Goal: Information Seeking & Learning: Learn about a topic

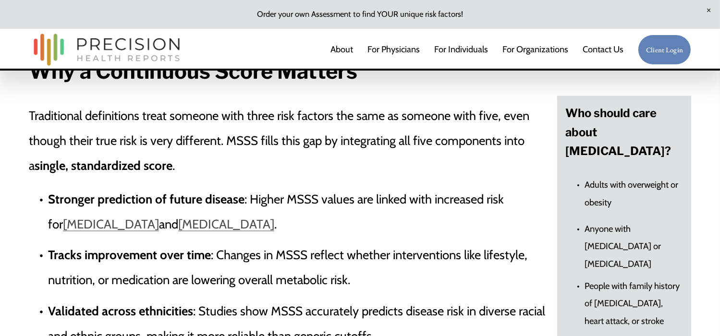
scroll to position [1348, 0]
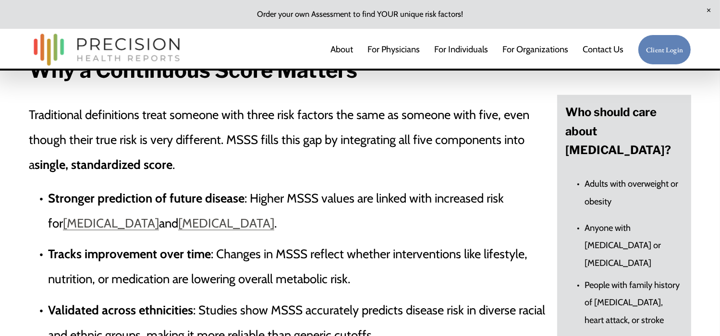
click at [274, 216] on link "[MEDICAL_DATA]" at bounding box center [226, 223] width 96 height 15
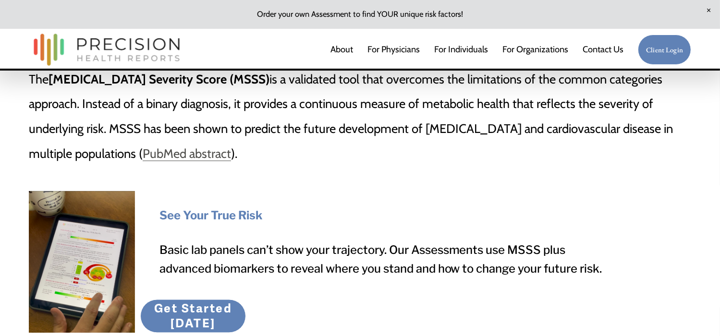
scroll to position [1770, 0]
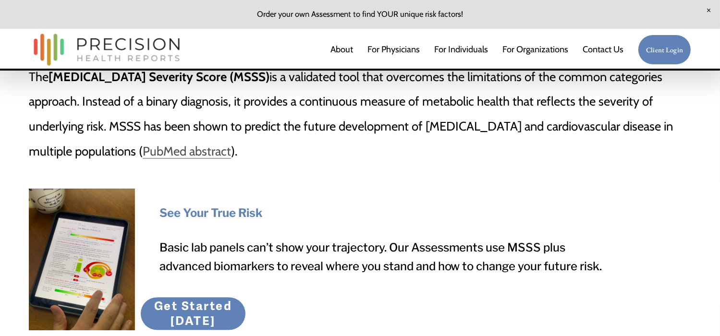
click at [249, 207] on strong "See Your True Risk" at bounding box center [210, 214] width 103 height 14
click at [252, 207] on strong "See Your True Risk" at bounding box center [210, 214] width 103 height 14
click at [255, 207] on strong "See Your True Risk" at bounding box center [210, 214] width 103 height 14
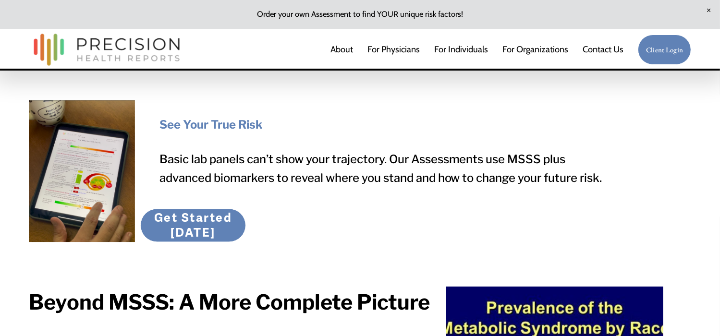
scroll to position [1860, 0]
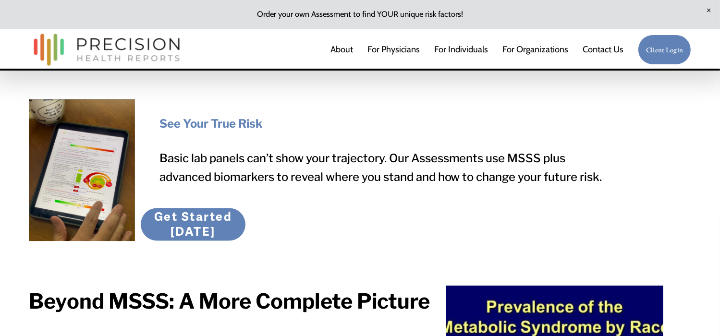
click at [215, 208] on link "Get Started [DATE]" at bounding box center [193, 225] width 106 height 34
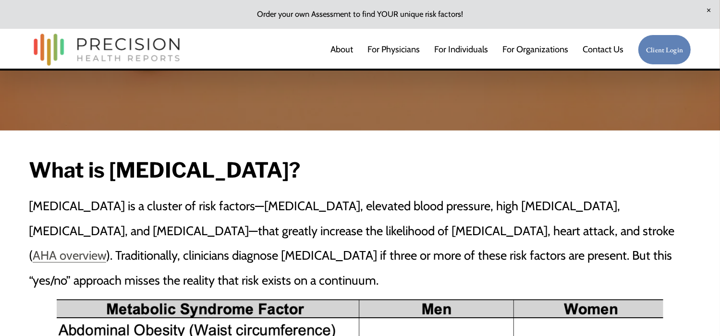
scroll to position [288, 0]
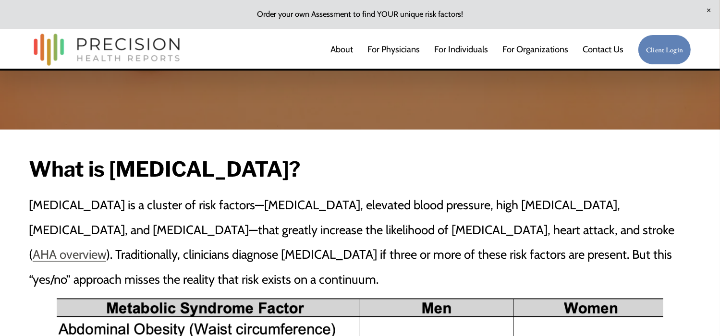
click at [59, 247] on link "AHA overview" at bounding box center [69, 254] width 73 height 15
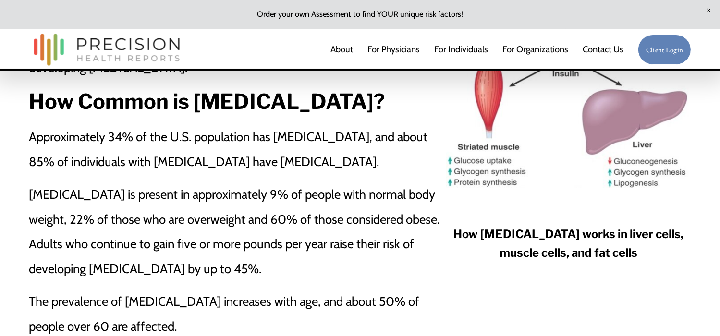
scroll to position [961, 0]
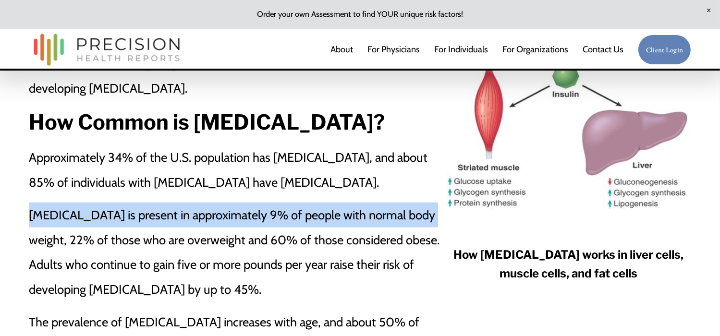
drag, startPoint x: 29, startPoint y: 174, endPoint x: 33, endPoint y: 193, distance: 18.6
click at [33, 203] on p "[MEDICAL_DATA] is present in approximately 9% of people with normal body weight…" at bounding box center [235, 252] width 412 height 99
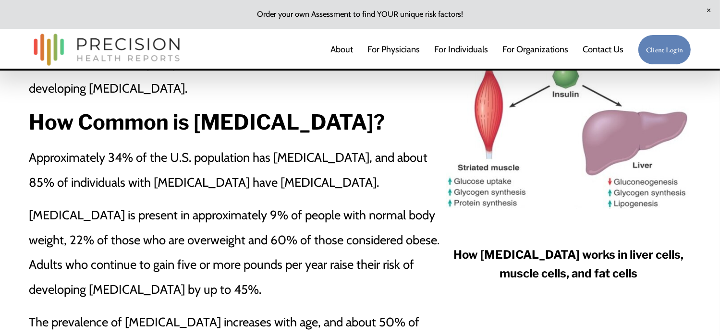
drag, startPoint x: 33, startPoint y: 192, endPoint x: 35, endPoint y: 118, distance: 74.5
click at [35, 145] on p "Approximately 34% of the U.S. population has [MEDICAL_DATA], and about 85% of i…" at bounding box center [235, 170] width 412 height 50
click at [30, 145] on p "Approximately 34% of the U.S. population has [MEDICAL_DATA], and about 85% of i…" at bounding box center [235, 170] width 412 height 50
drag, startPoint x: 30, startPoint y: 117, endPoint x: 31, endPoint y: 126, distance: 9.2
click at [31, 145] on p "Approximately 34% of the U.S. population has [MEDICAL_DATA], and about 85% of i…" at bounding box center [235, 170] width 412 height 50
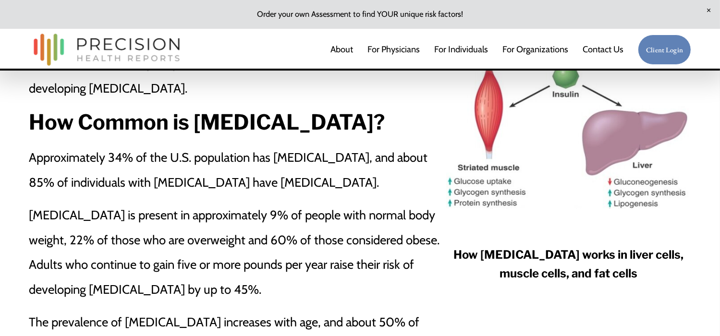
drag, startPoint x: 32, startPoint y: 120, endPoint x: 184, endPoint y: 308, distance: 242.5
click at [184, 308] on div "Approximately 34% of the U.S. population has [MEDICAL_DATA], and about 85% of i…" at bounding box center [235, 281] width 412 height 272
copy div "Approximately 34% of the U.S. population has [MEDICAL_DATA], and about 85% of i…"
click at [436, 244] on p "[MEDICAL_DATA] is present in approximately 9% of people with normal body weight…" at bounding box center [235, 252] width 412 height 99
click at [171, 230] on p "[MEDICAL_DATA] is present in approximately 9% of people with normal body weight…" at bounding box center [235, 252] width 412 height 99
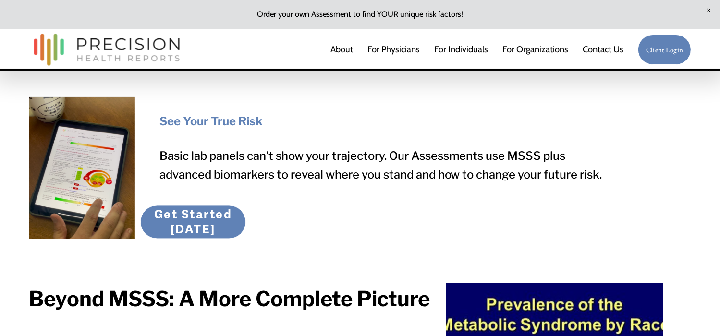
scroll to position [1874, 0]
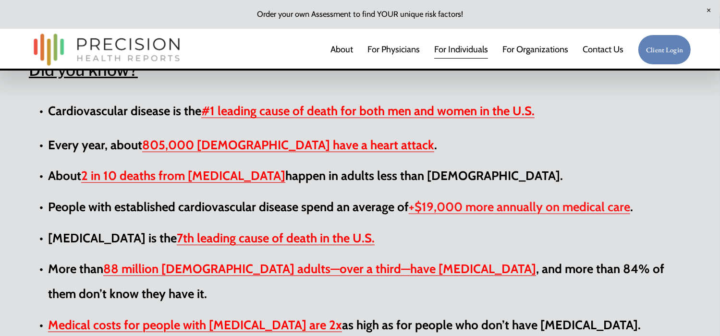
scroll to position [507, 0]
